Goal: Check status: Check status

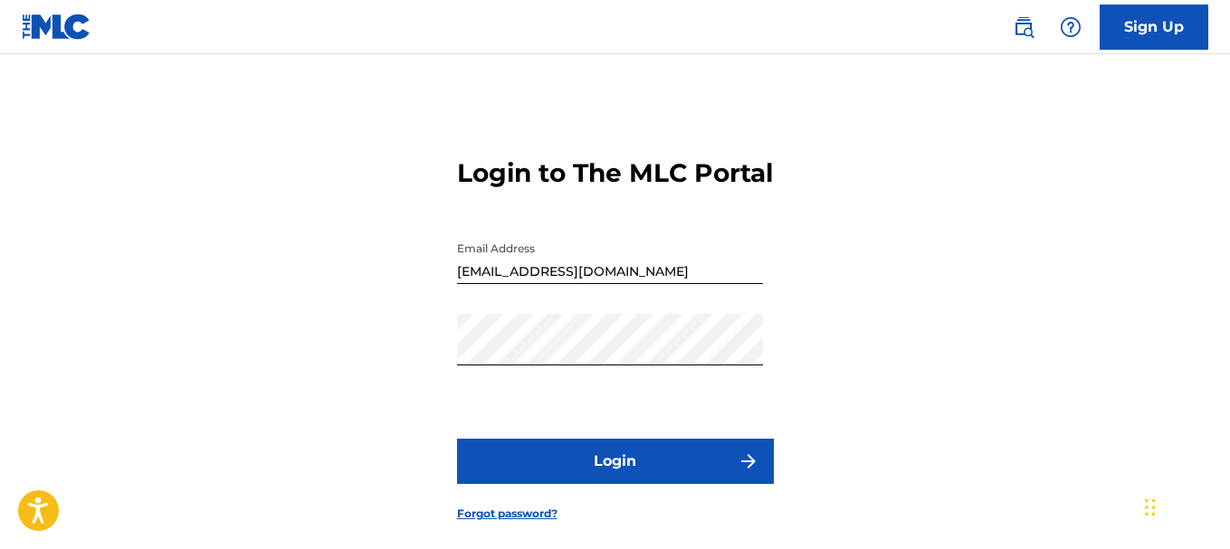
click at [625, 484] on button "Login" at bounding box center [615, 461] width 317 height 45
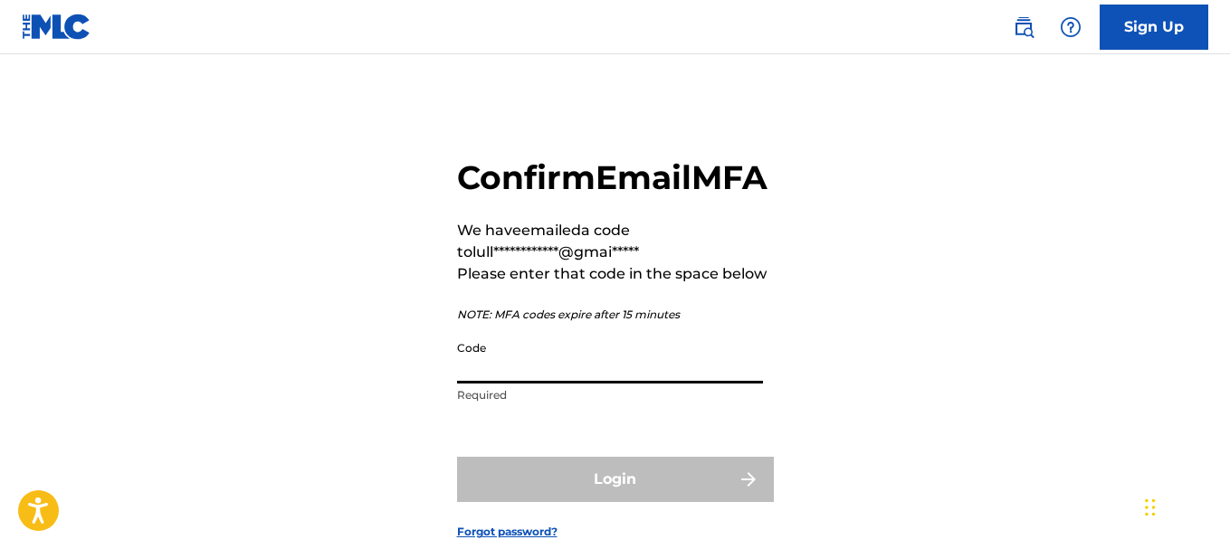
paste input "373286"
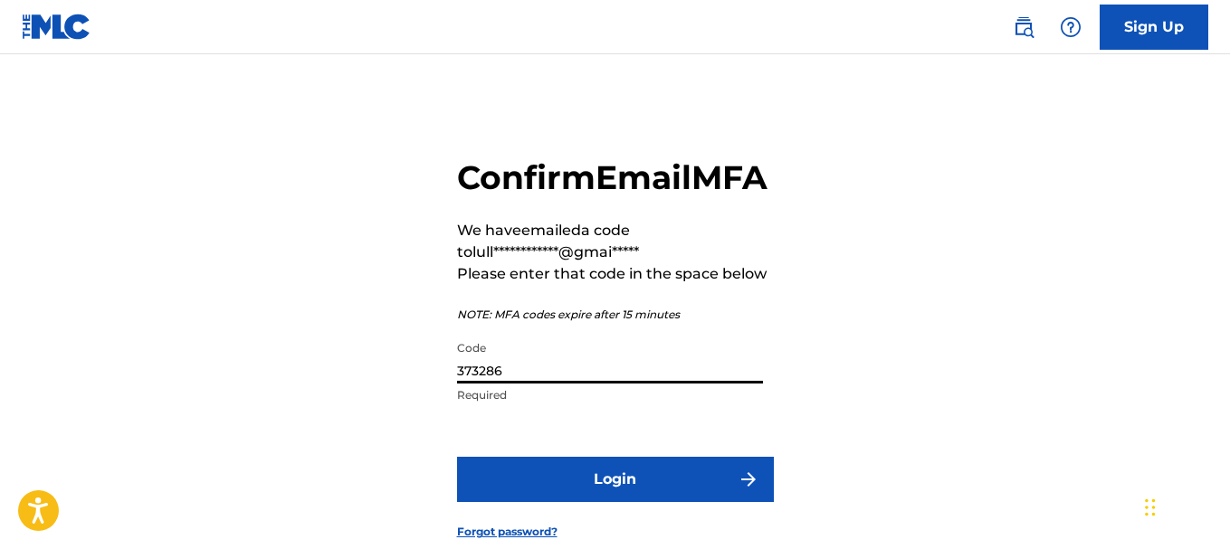
type input "373286"
click at [578, 502] on button "Login" at bounding box center [615, 479] width 317 height 45
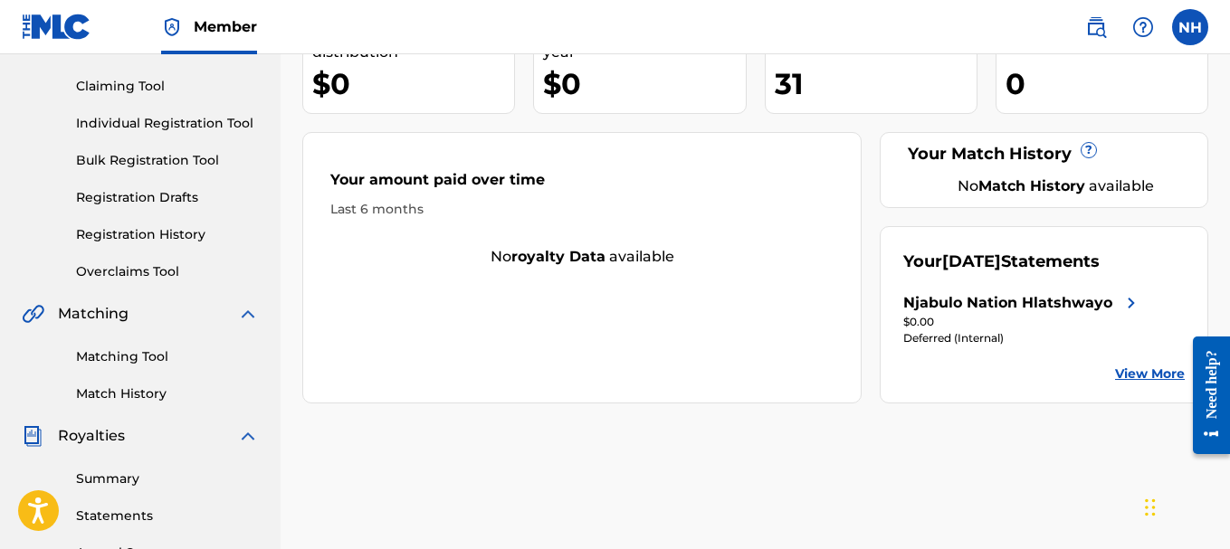
scroll to position [181, 0]
click at [1127, 383] on link "View More" at bounding box center [1150, 373] width 70 height 19
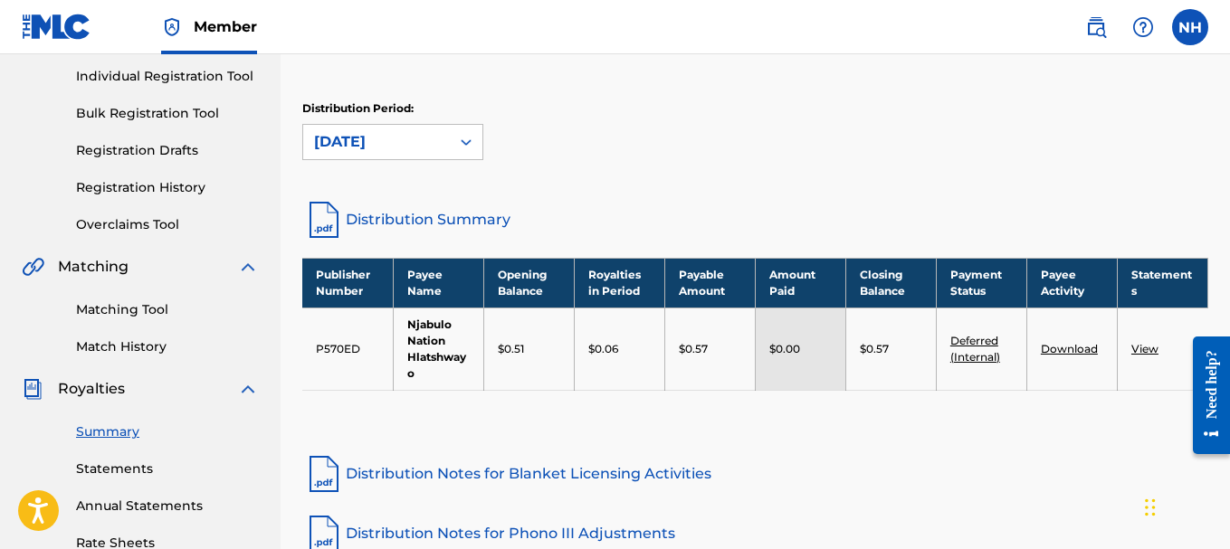
scroll to position [181, 0]
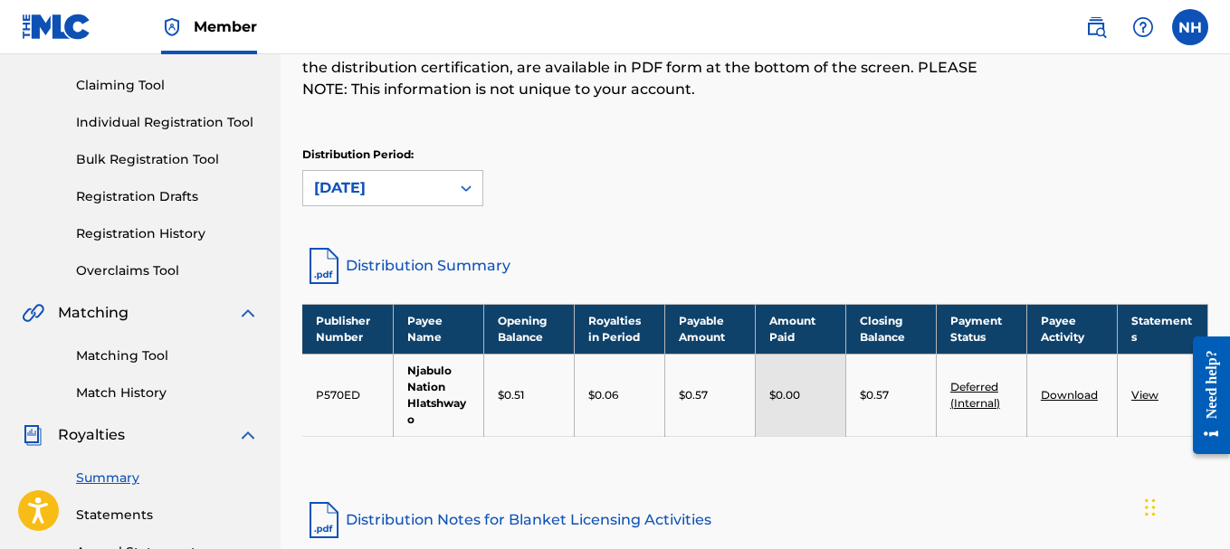
click at [429, 268] on link "Distribution Summary" at bounding box center [755, 265] width 906 height 43
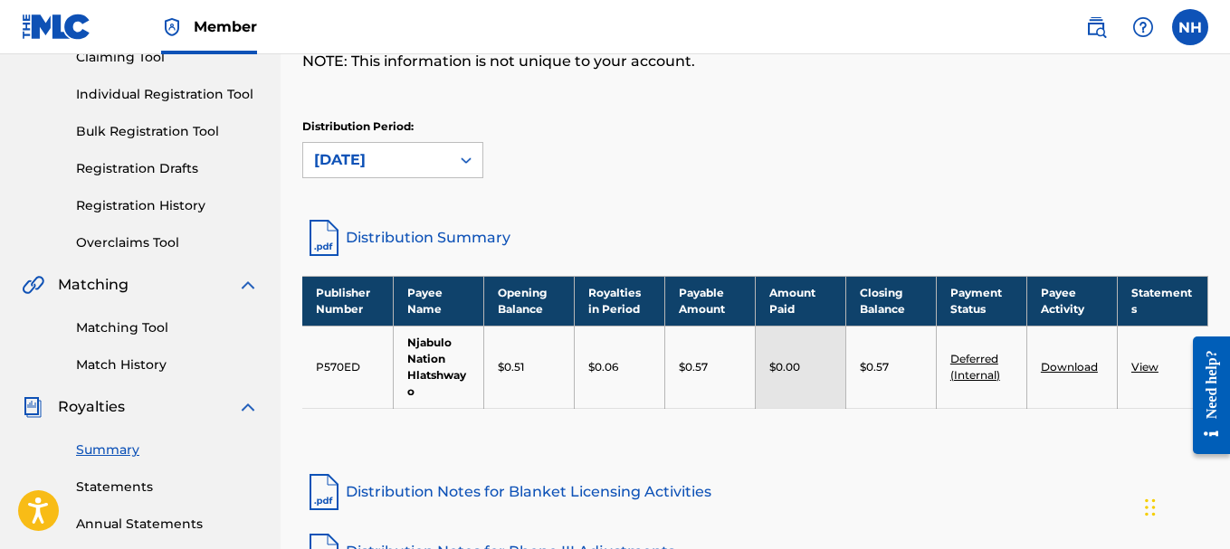
scroll to position [0, 0]
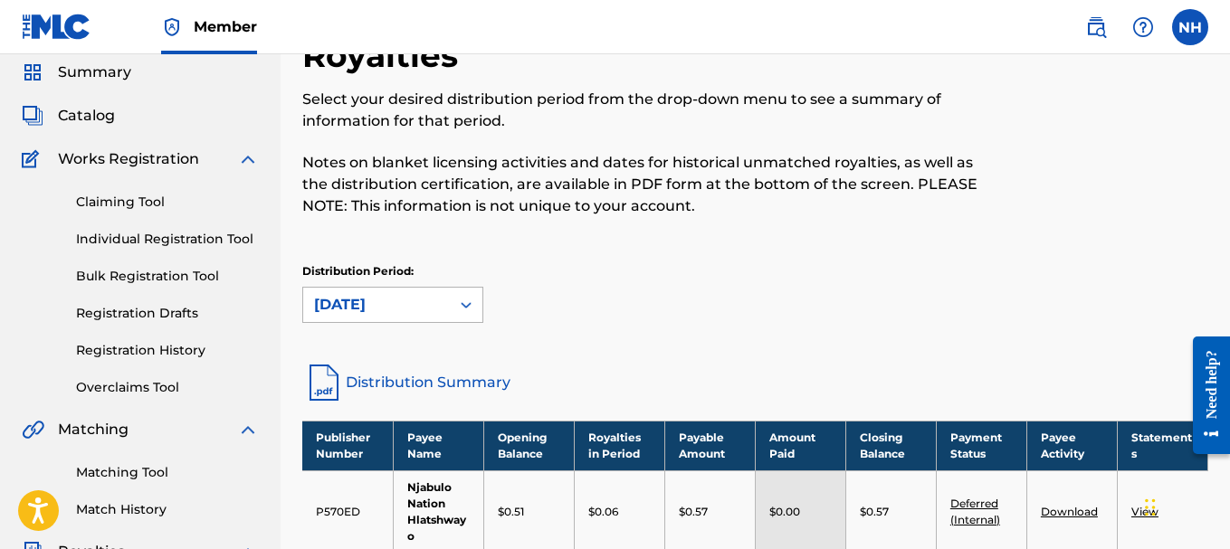
click at [433, 323] on div "[DATE]" at bounding box center [392, 305] width 181 height 36
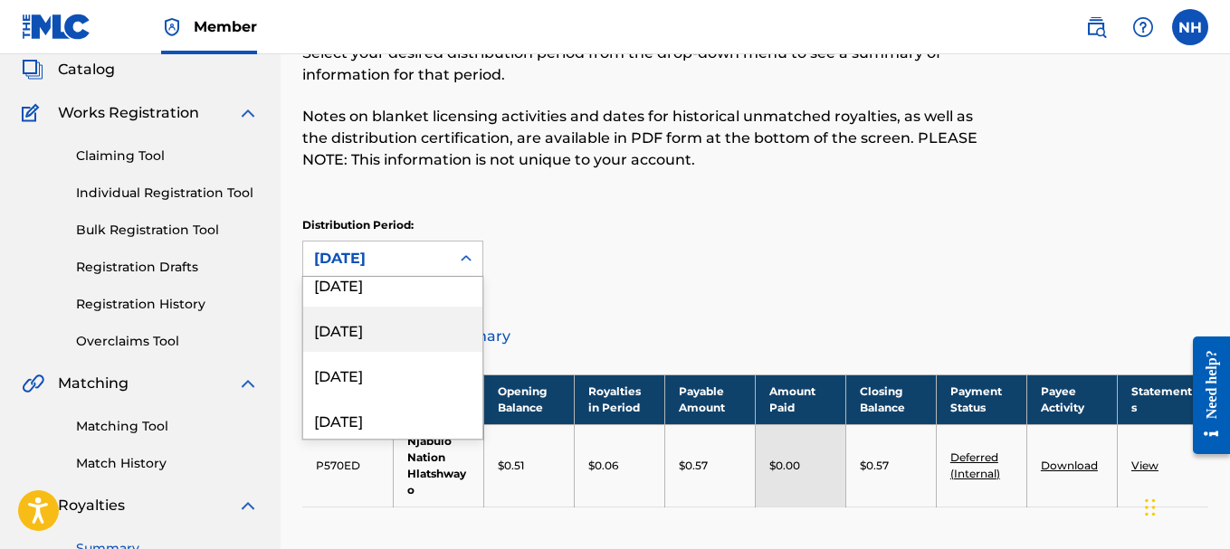
scroll to position [905, 0]
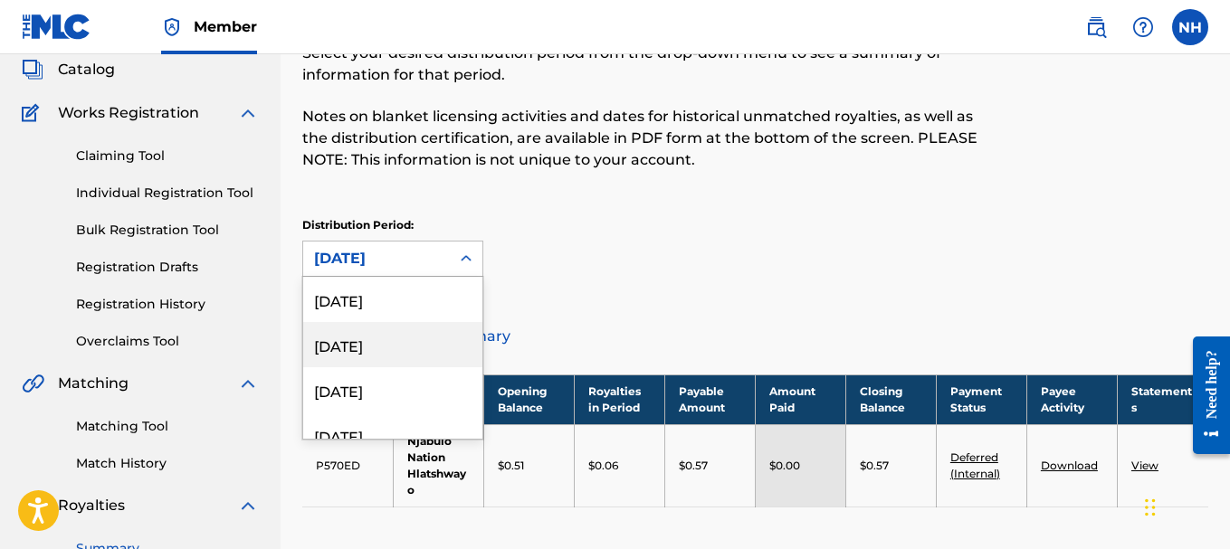
click at [429, 348] on div "[DATE]" at bounding box center [392, 344] width 179 height 45
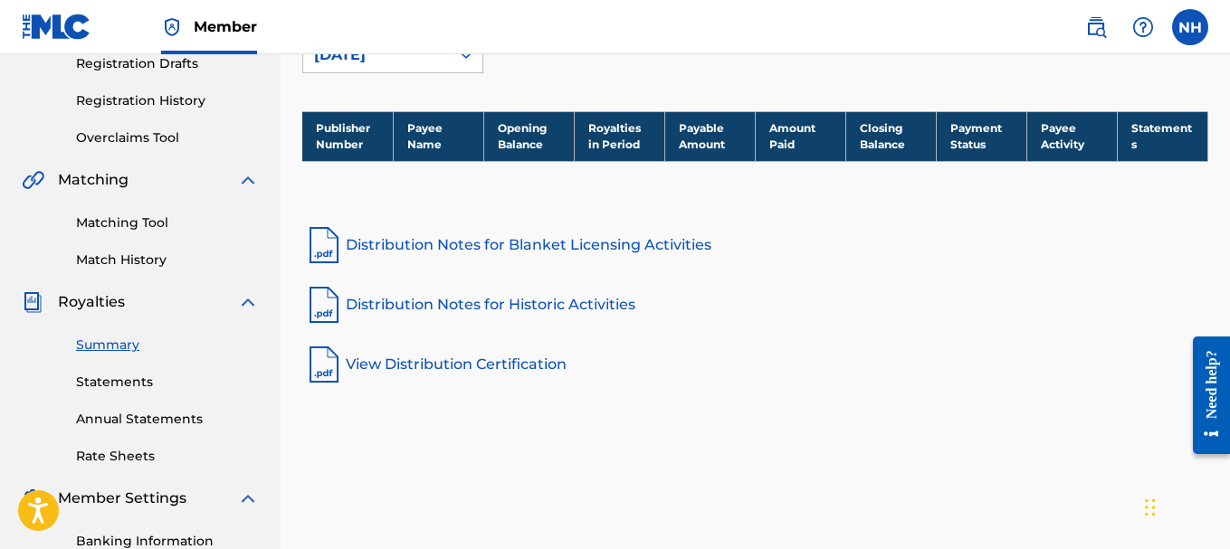
scroll to position [291, 0]
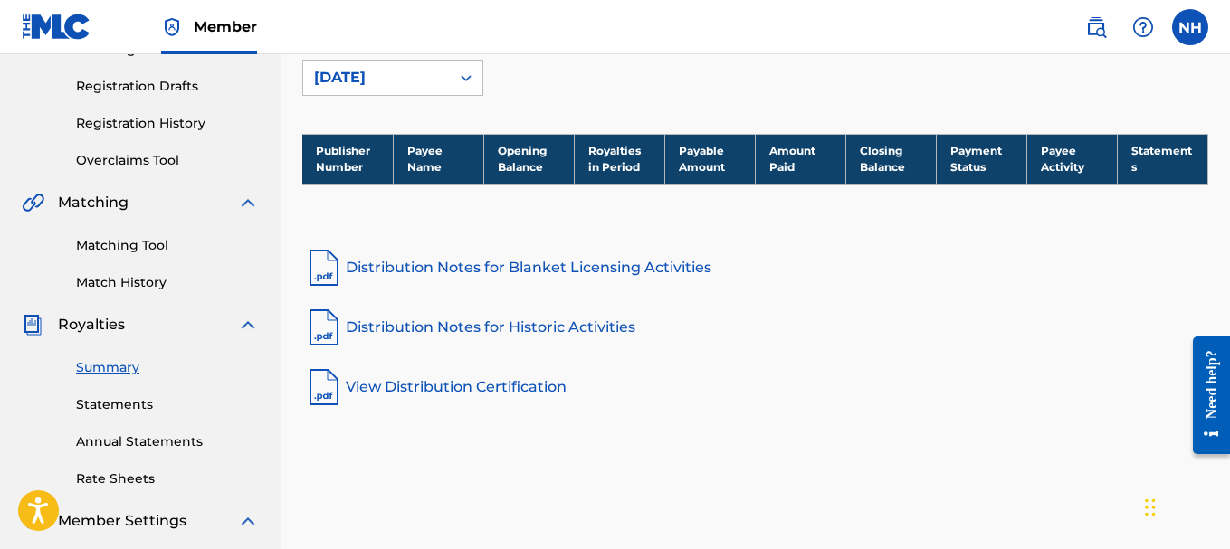
click at [444, 333] on link "Distribution Notes for Historic Activities" at bounding box center [755, 327] width 906 height 43
